Goal: Find specific page/section: Find specific page/section

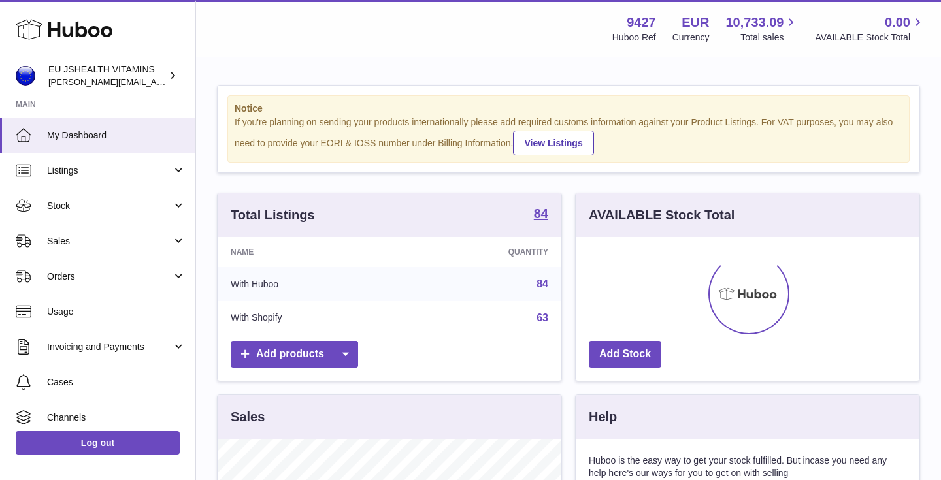
scroll to position [204, 344]
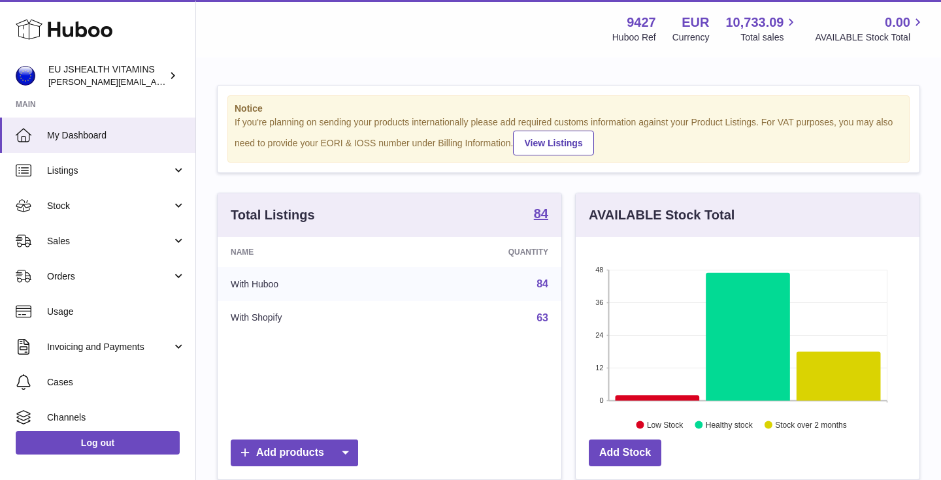
click at [561, 195] on div "Total Listings 84 Name Quantity With Huboo 84 With Shopify 63 Add products" at bounding box center [389, 337] width 345 height 288
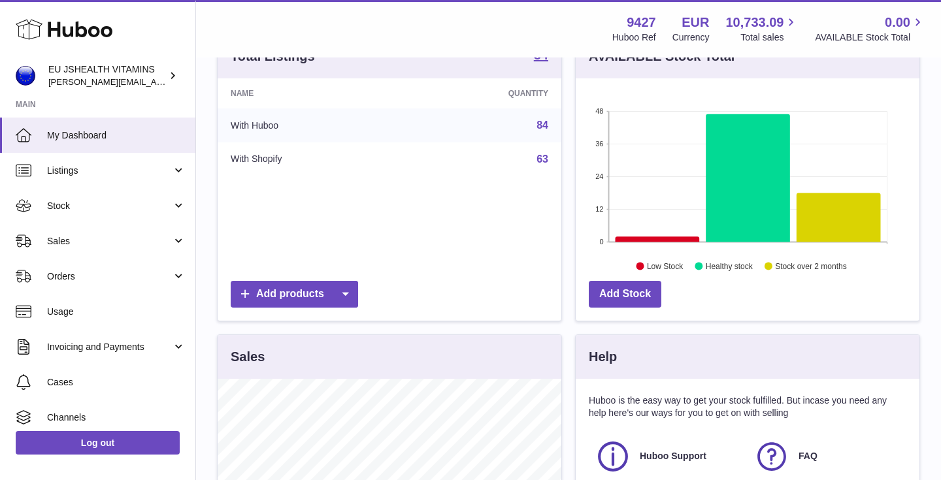
scroll to position [271, 0]
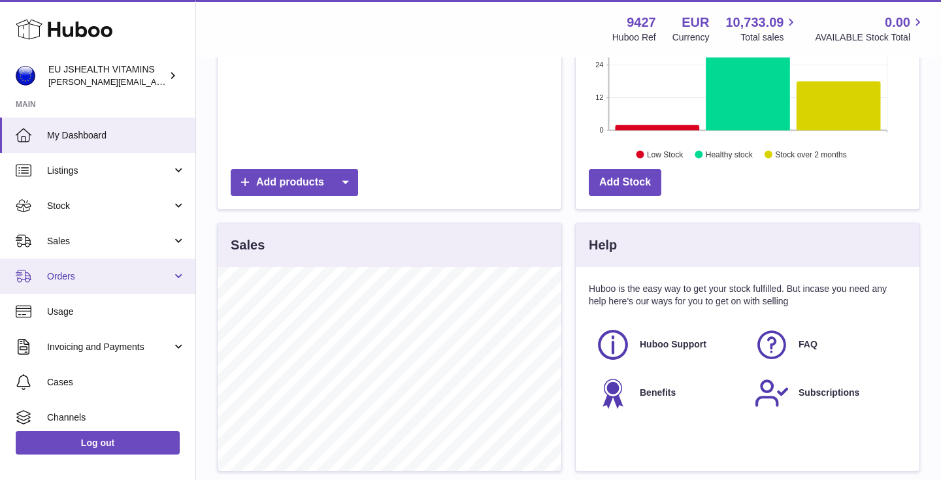
click at [82, 278] on span "Orders" at bounding box center [109, 277] width 125 height 12
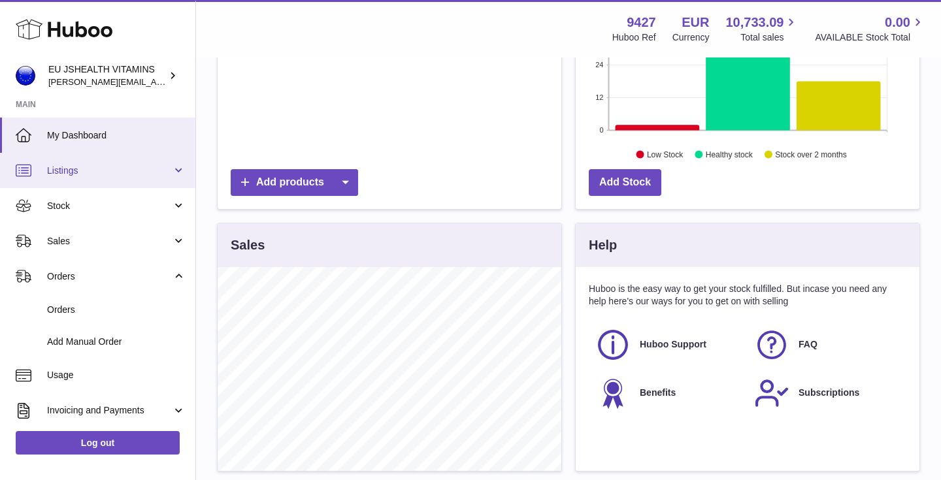
click at [86, 163] on link "Listings" at bounding box center [97, 170] width 195 height 35
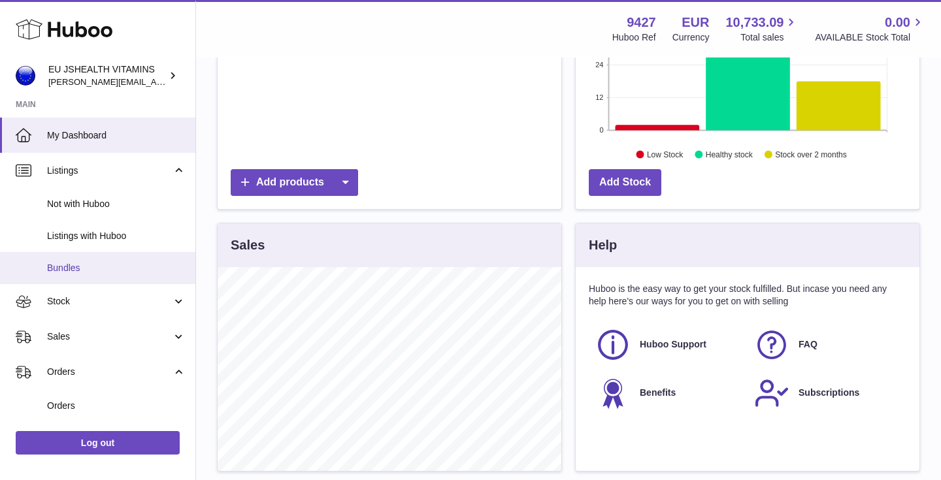
click at [80, 264] on span "Bundles" at bounding box center [116, 268] width 139 height 12
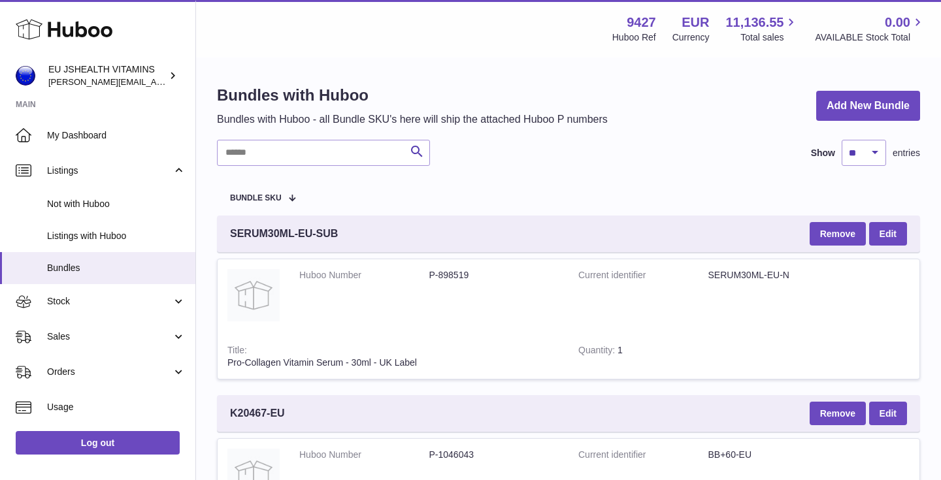
click at [306, 151] on input "text" at bounding box center [323, 153] width 213 height 26
paste input "*********"
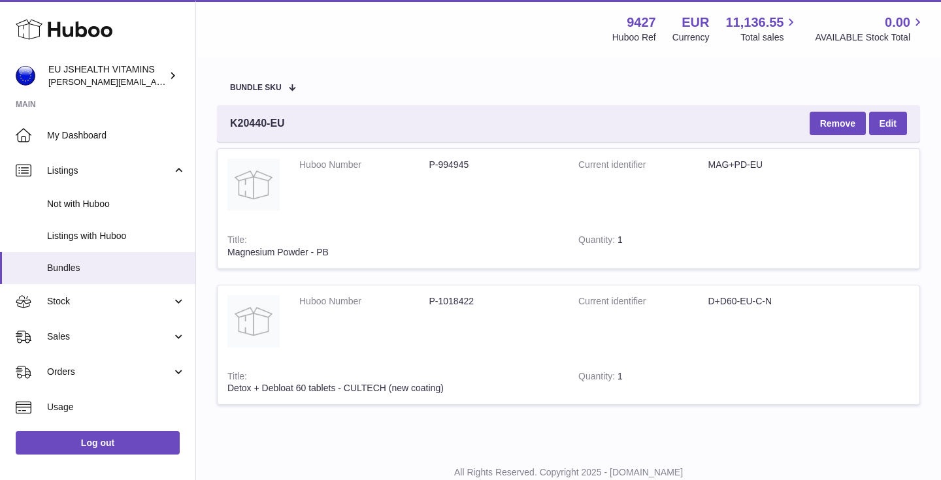
scroll to position [154, 0]
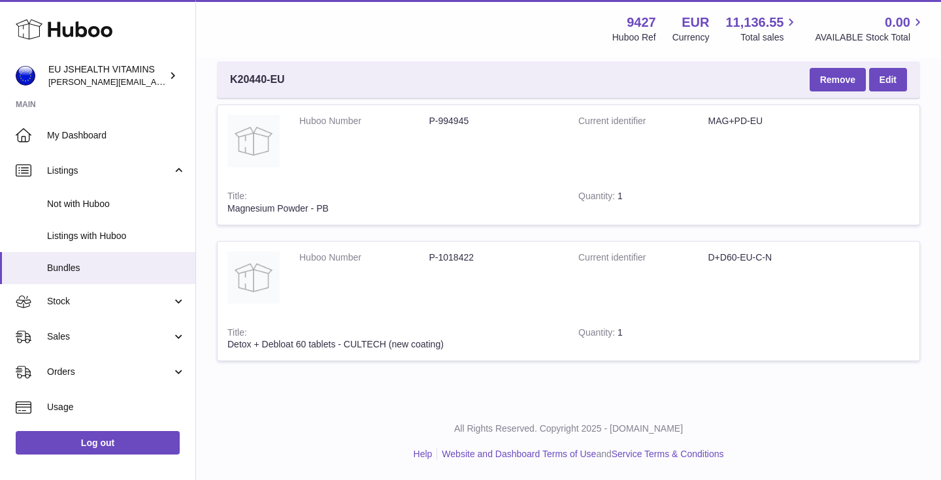
type input "*********"
click at [128, 437] on link "Log out" at bounding box center [98, 443] width 164 height 24
